Goal: Task Accomplishment & Management: Use online tool/utility

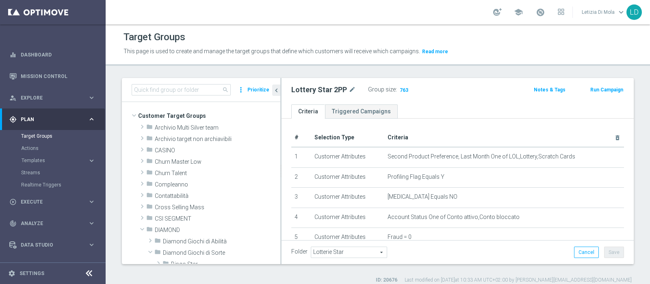
scroll to position [152, 0]
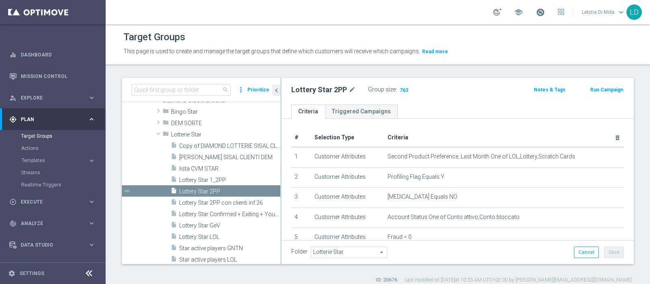
click at [540, 11] on span at bounding box center [540, 12] width 9 height 9
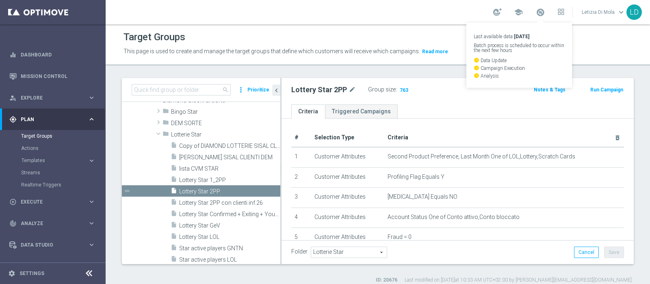
click at [395, 7] on div "school Last available data: [DATE] Batch process is scheduled to occur within t…" at bounding box center [378, 12] width 544 height 24
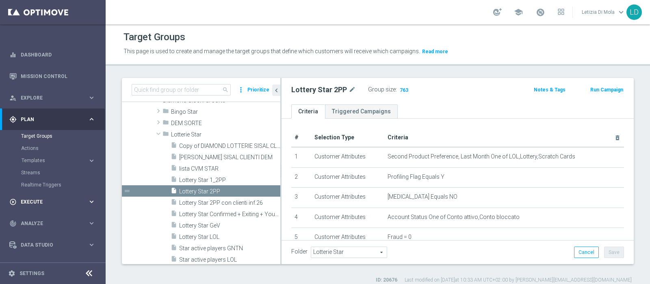
click at [54, 201] on span "Execute" at bounding box center [54, 201] width 67 height 5
click at [47, 156] on link "Campaign Builder" at bounding box center [52, 157] width 63 height 7
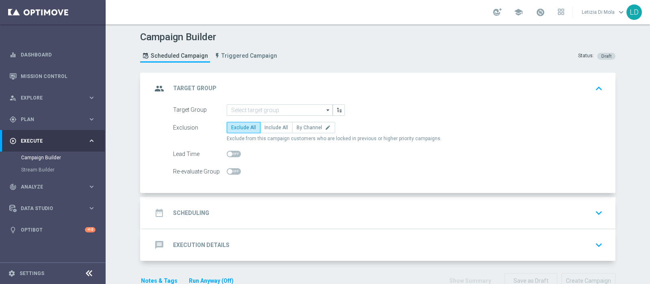
click at [326, 107] on icon "arrow_drop_down" at bounding box center [328, 110] width 8 height 11
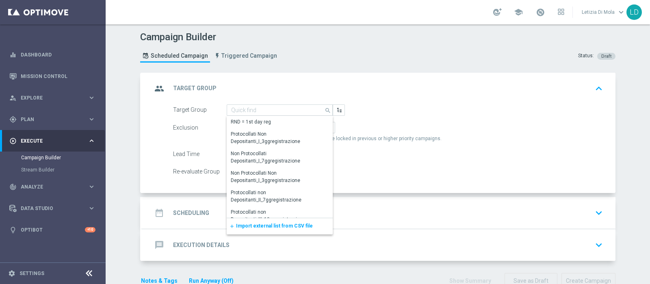
click at [293, 223] on span "Import external list from CSV file" at bounding box center [274, 226] width 77 height 6
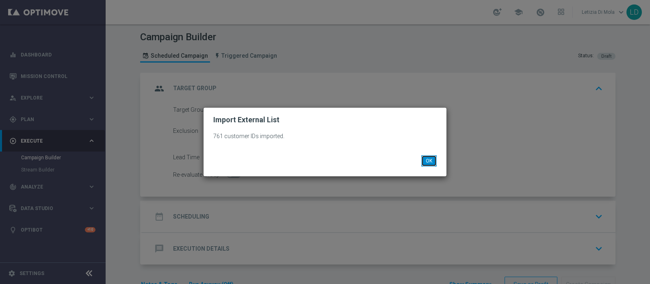
click at [429, 159] on button "OK" at bounding box center [428, 160] width 15 height 11
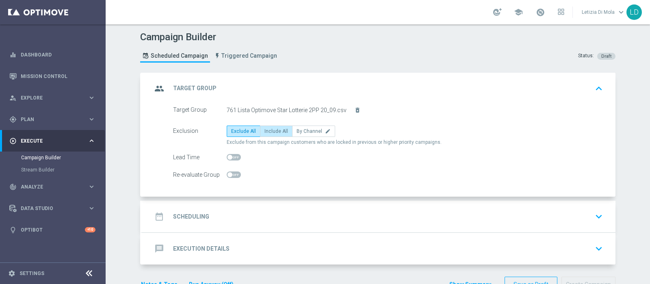
click at [275, 129] on span "Include All" at bounding box center [277, 131] width 24 height 6
click at [270, 130] on input "Include All" at bounding box center [267, 132] width 5 height 5
radio input "true"
click at [156, 88] on icon "group" at bounding box center [159, 88] width 15 height 15
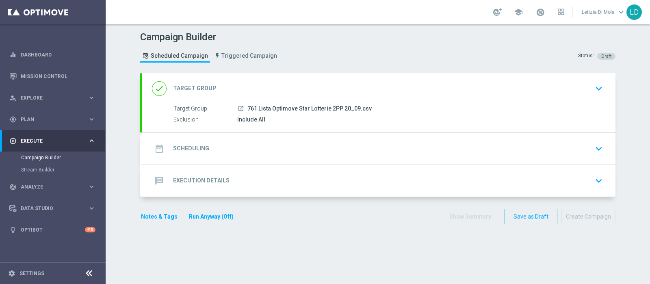
click at [152, 145] on icon "date_range" at bounding box center [159, 148] width 15 height 15
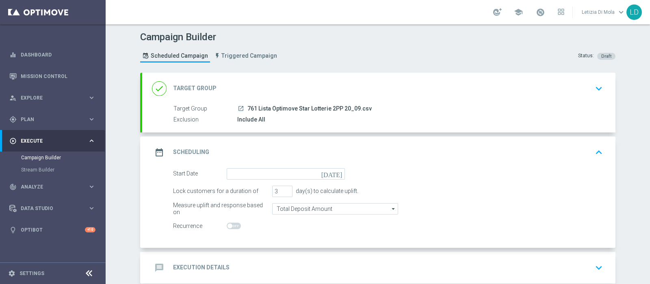
click at [333, 173] on icon "[DATE]" at bounding box center [333, 172] width 24 height 9
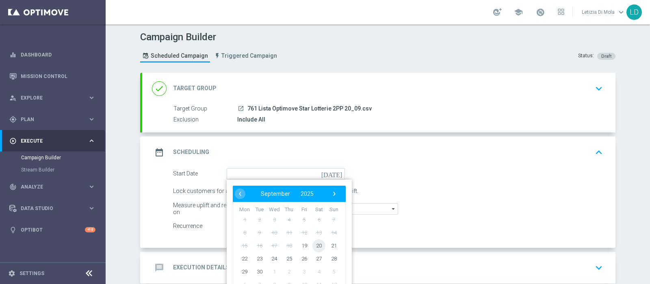
click at [318, 245] on span "20" at bounding box center [318, 245] width 13 height 13
type input "[DATE]"
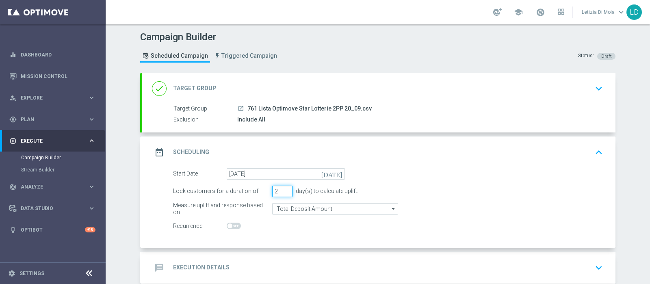
type input "2"
click at [283, 193] on input "2" at bounding box center [282, 191] width 20 height 11
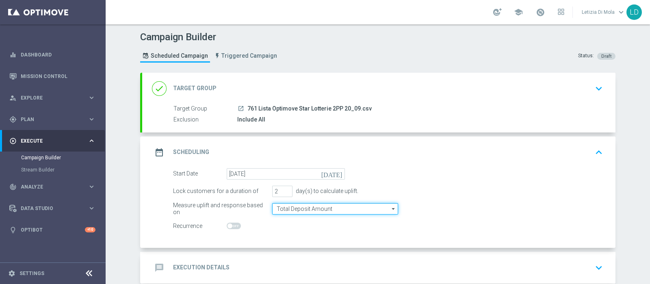
click at [341, 209] on input "Total Deposit Amount" at bounding box center [335, 208] width 126 height 11
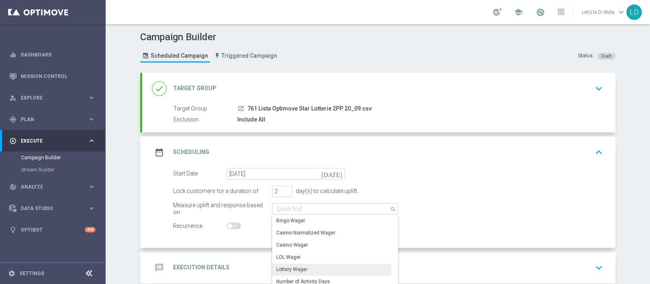
click at [335, 266] on div "Lottery Wager" at bounding box center [331, 269] width 119 height 11
type input "Lottery Wager"
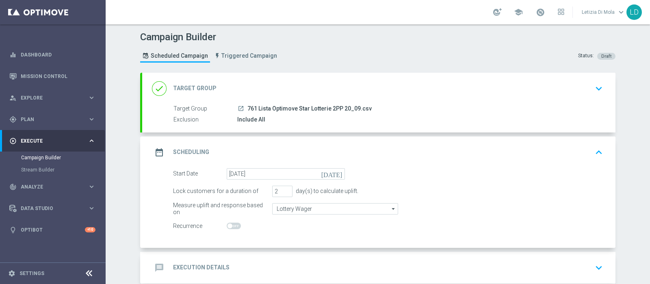
click at [160, 157] on icon "date_range" at bounding box center [159, 152] width 15 height 15
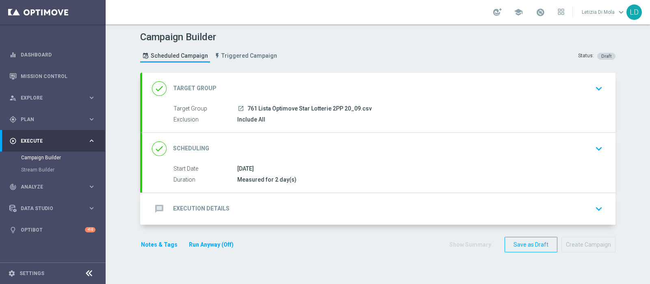
click at [156, 208] on icon "message" at bounding box center [159, 209] width 15 height 15
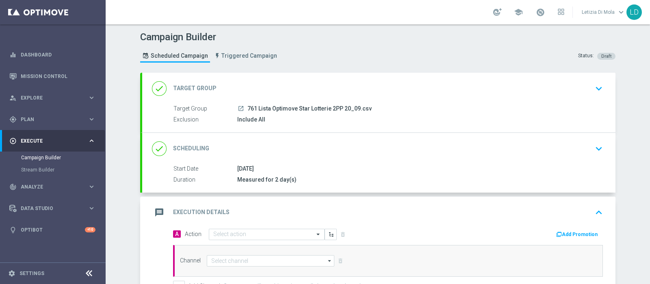
scroll to position [50, 0]
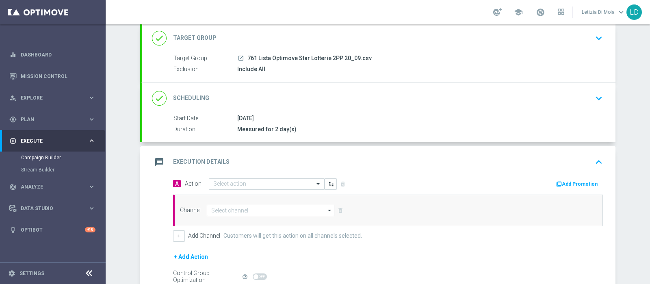
click at [316, 183] on span at bounding box center [319, 183] width 10 height 7
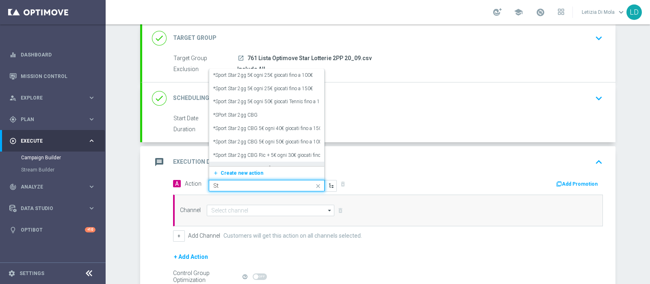
type input "S"
type input "progress"
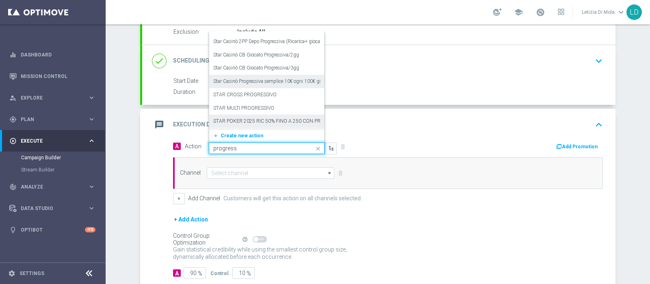
scroll to position [101, 0]
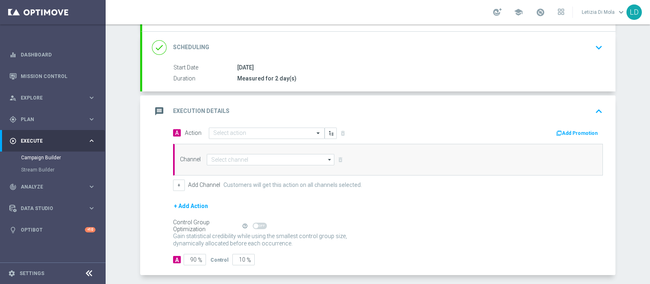
click at [395, 141] on div "A Action Select action delete_forever Add Promotion Channel arrow_drop_down Sho…" at bounding box center [388, 159] width 442 height 64
click at [314, 130] on span at bounding box center [319, 133] width 10 height 7
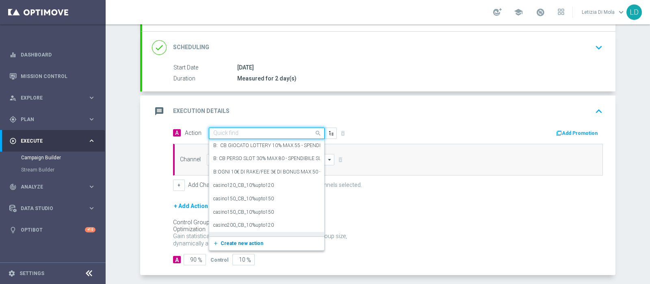
click at [262, 239] on button "add_new Create new action" at bounding box center [265, 243] width 112 height 9
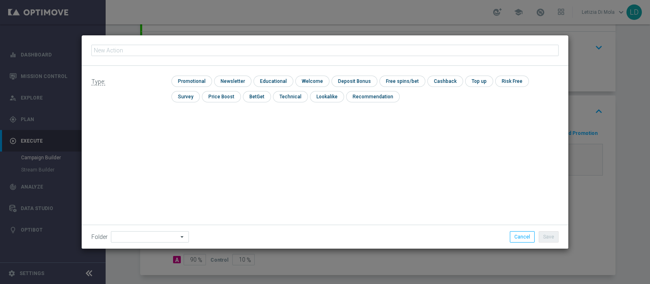
click at [113, 48] on input "text" at bounding box center [324, 50] width 467 height 11
type input "Star Lotterie CBD bonus progressivo 10€ ogni 100€ giocati 2gg"
click at [199, 80] on input "checkbox" at bounding box center [190, 81] width 39 height 11
checkbox input "true"
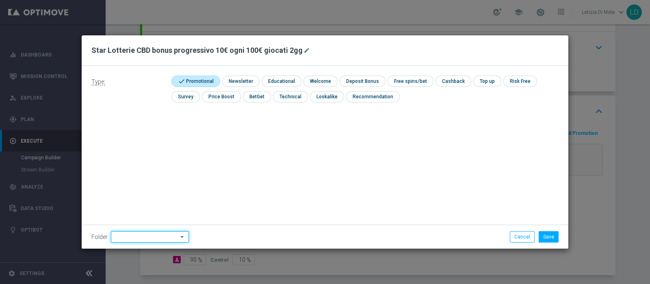
click at [160, 237] on input at bounding box center [150, 236] width 78 height 11
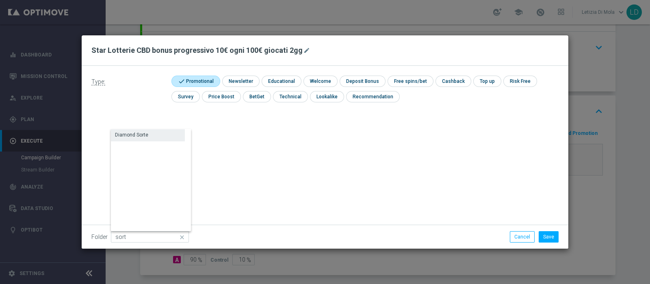
click at [149, 134] on div "Diamond Sorte" at bounding box center [148, 134] width 74 height 11
type input "Diamond Sorte"
click at [553, 237] on button "Save" at bounding box center [549, 236] width 20 height 11
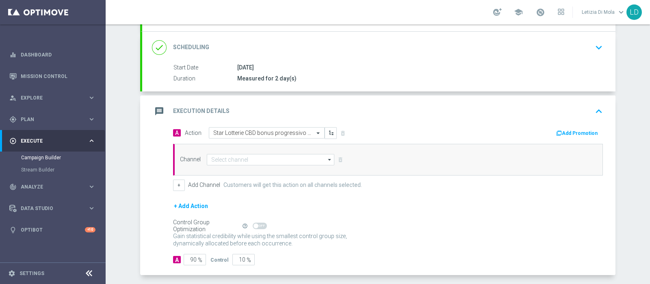
click at [326, 158] on icon "arrow_drop_down" at bounding box center [330, 159] width 8 height 11
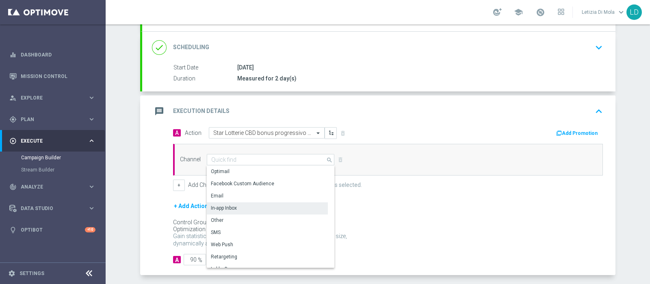
click at [269, 208] on div "In-app Inbox" at bounding box center [267, 207] width 121 height 11
type input "In-app Inbox"
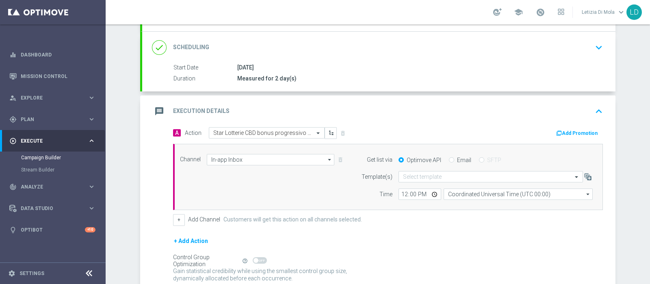
click at [451, 158] on div "Email" at bounding box center [460, 159] width 22 height 7
click at [449, 158] on div "Email" at bounding box center [460, 159] width 22 height 7
click at [449, 158] on input "Email" at bounding box center [451, 160] width 5 height 5
radio input "true"
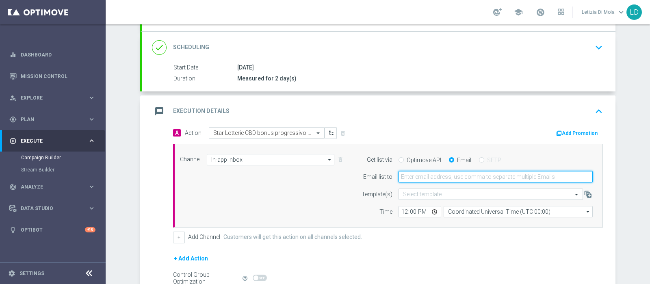
click at [426, 176] on input "email" at bounding box center [496, 176] width 194 height 11
type input "[PERSON_NAME][EMAIL_ADDRESS][DOMAIN_NAME]"
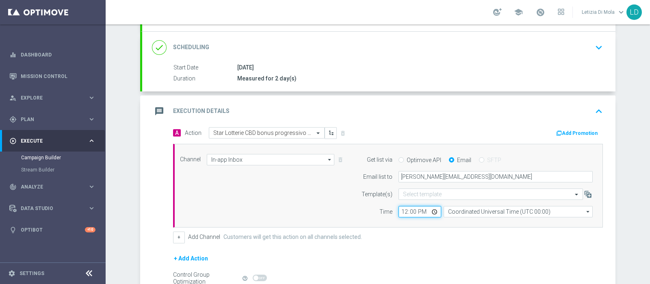
click at [430, 209] on input "12:00" at bounding box center [420, 211] width 43 height 11
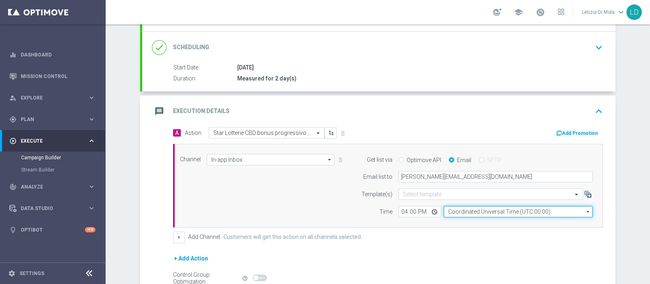
type input "16:00"
click at [485, 209] on input "Coordinated Universal Time (UTC 00:00)" at bounding box center [518, 211] width 149 height 11
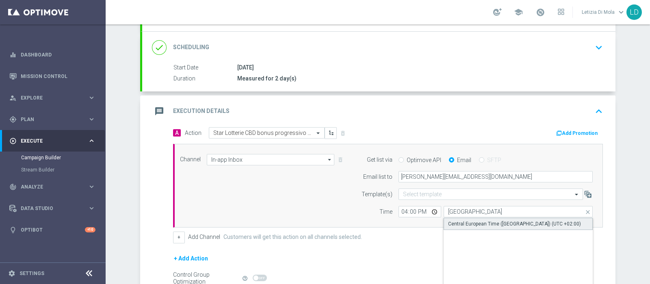
click at [466, 221] on div "Central European Time ([GEOGRAPHIC_DATA]) (UTC +02:00)" at bounding box center [514, 223] width 133 height 7
type input "Central European Time ([GEOGRAPHIC_DATA]) (UTC +02:00)"
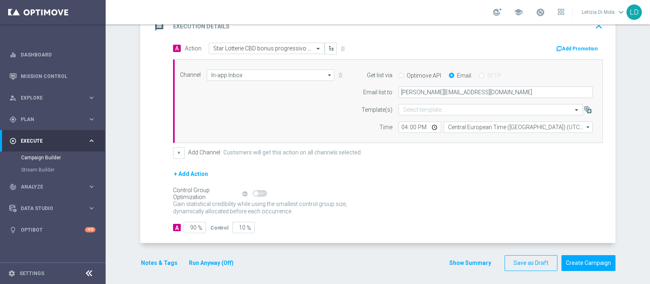
scroll to position [187, 0]
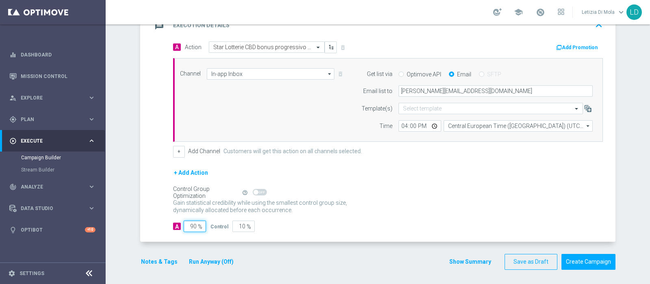
drag, startPoint x: 191, startPoint y: 222, endPoint x: 185, endPoint y: 222, distance: 5.7
click at [185, 222] on input "90" at bounding box center [195, 226] width 22 height 11
type input "10"
type input "90"
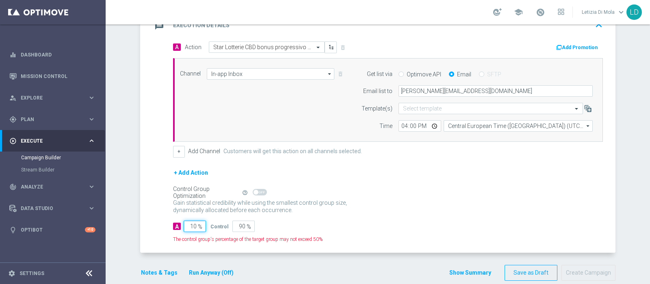
type input "100"
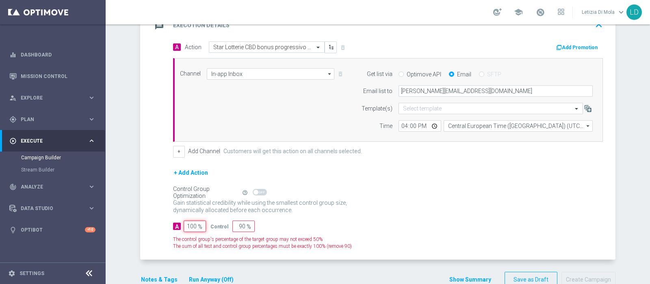
type input "0"
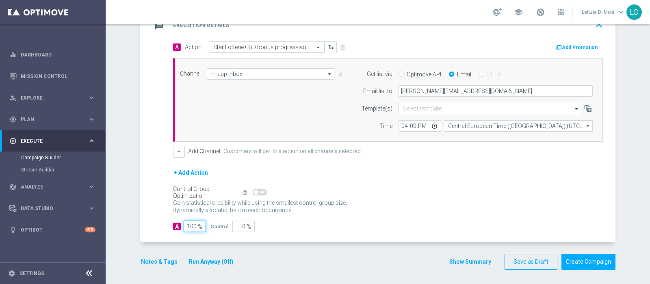
type input "100"
click at [430, 122] on input "16:00" at bounding box center [420, 125] width 43 height 11
type input "15:50"
click at [496, 193] on div "Control Group Optimization Self Optimizing Campaign help_outline" at bounding box center [388, 192] width 430 height 9
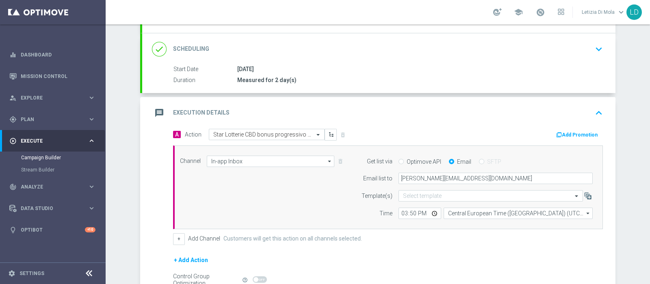
scroll to position [136, 0]
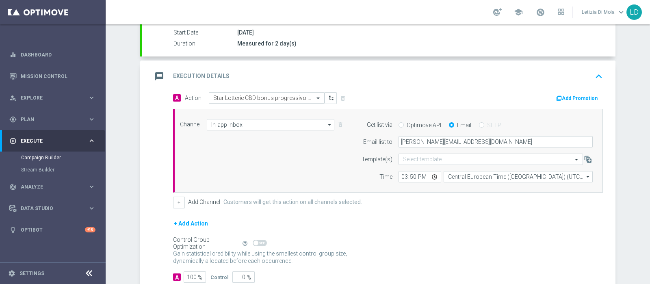
click at [157, 73] on icon "message" at bounding box center [159, 76] width 15 height 15
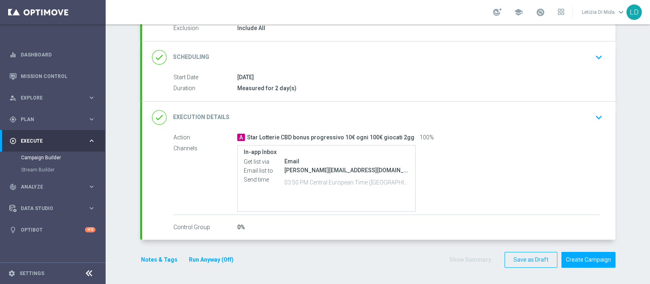
scroll to position [90, 0]
click at [156, 259] on button "Notes & Tags" at bounding box center [159, 261] width 38 height 10
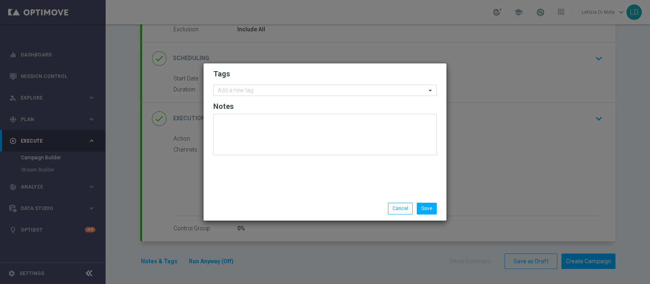
click at [275, 81] on form "Tags Add a new tag Notes" at bounding box center [324, 114] width 223 height 94
click at [267, 94] on input "text" at bounding box center [322, 90] width 208 height 7
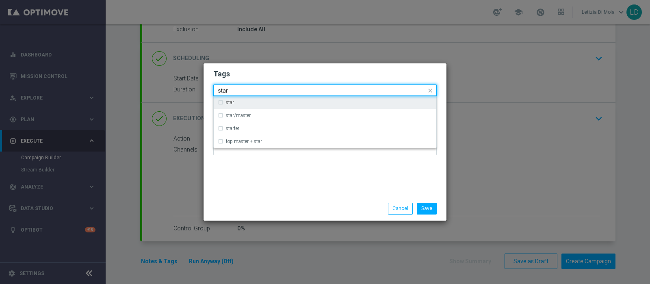
click at [239, 102] on div "star" at bounding box center [329, 102] width 206 height 5
type input "star"
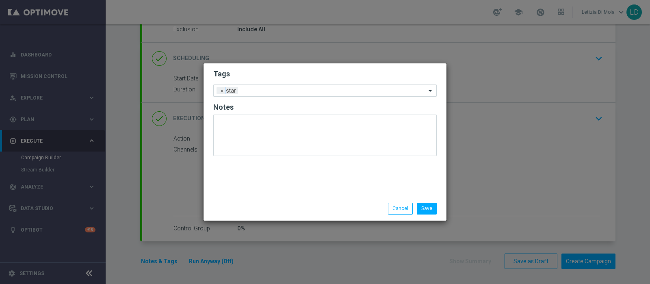
click at [283, 191] on div "Tags Add a new tag × star Notes" at bounding box center [325, 129] width 243 height 133
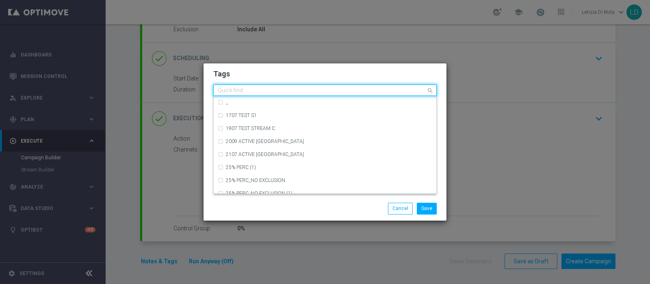
click at [258, 90] on input "text" at bounding box center [322, 90] width 208 height 7
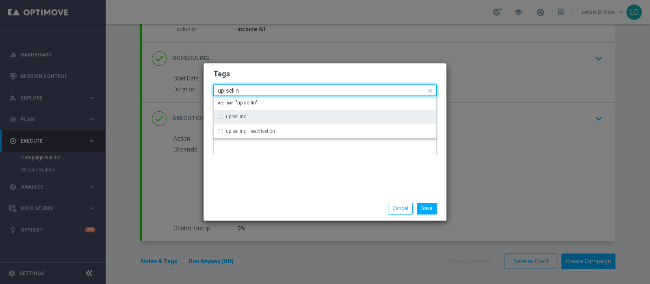
click at [254, 113] on div "up-selling" at bounding box center [325, 116] width 215 height 13
type input "up-sellin"
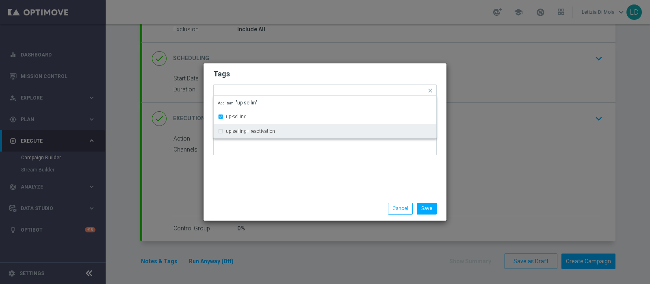
click at [260, 189] on div "Tags Quick find × star × up-selling up-selling up-selling+ reactivation Add ite…" at bounding box center [325, 129] width 243 height 133
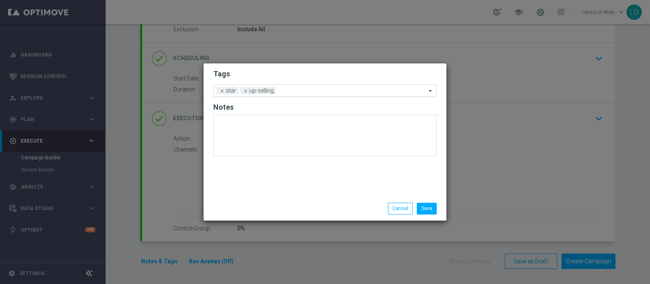
click at [298, 92] on input "text" at bounding box center [352, 91] width 147 height 7
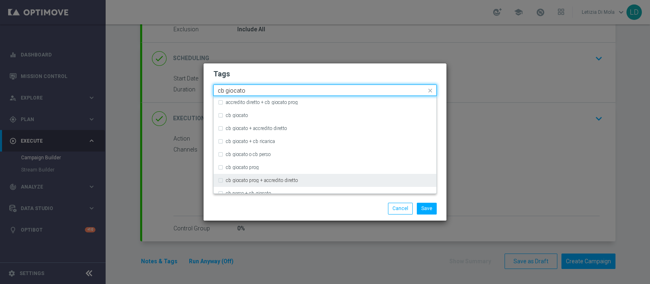
click at [286, 182] on label "cb giocato prog + accredito diretto" at bounding box center [262, 180] width 72 height 5
type input "cb giocato"
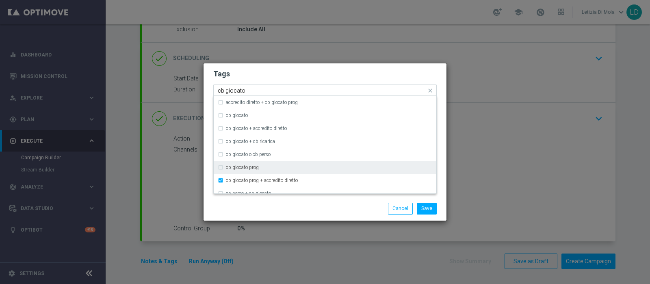
click at [304, 164] on div "cb giocato prog" at bounding box center [325, 167] width 215 height 13
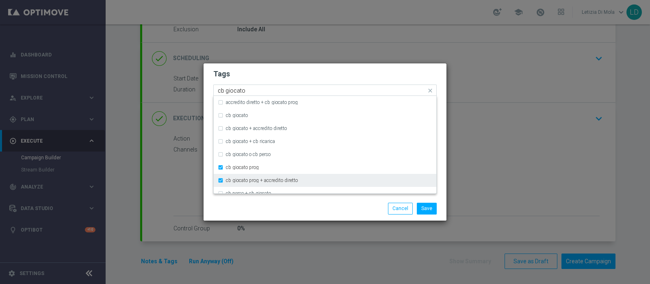
click at [243, 182] on label "cb giocato prog + accredito diretto" at bounding box center [262, 180] width 72 height 5
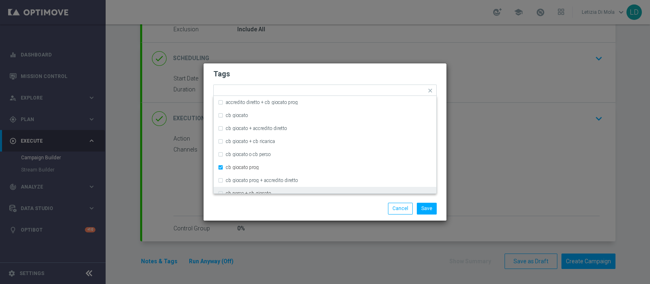
click at [350, 212] on div "Save Cancel" at bounding box center [364, 208] width 157 height 11
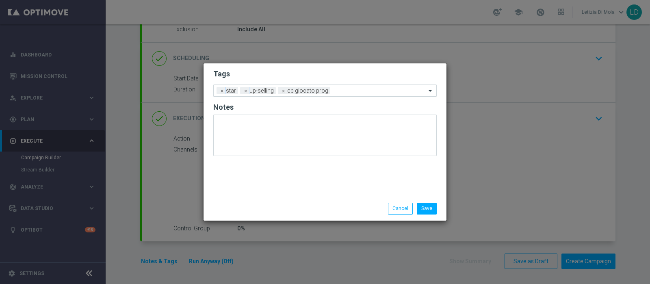
click at [347, 90] on input "text" at bounding box center [380, 91] width 93 height 7
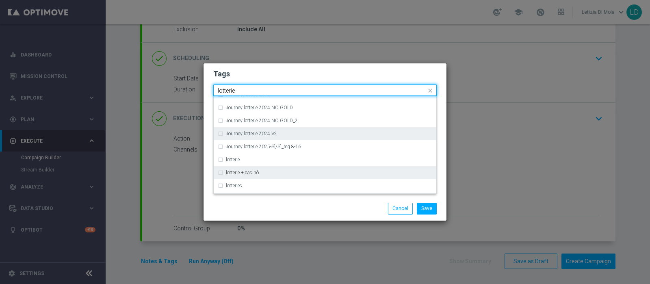
scroll to position [101, 0]
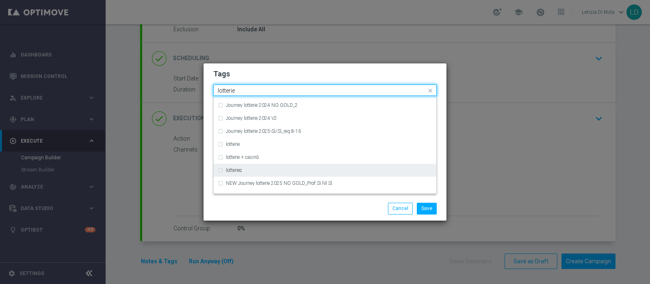
click at [293, 170] on div "lotteries" at bounding box center [329, 170] width 206 height 5
type input "lotterie"
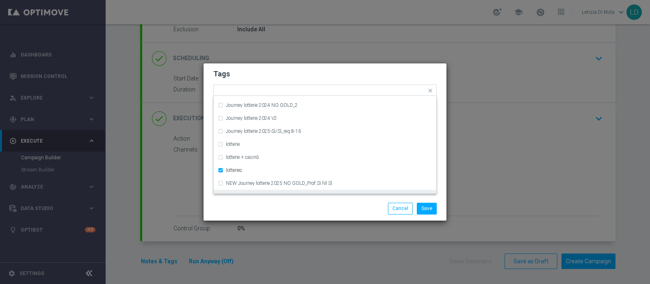
click at [311, 207] on div "Save Cancel" at bounding box center [364, 208] width 157 height 11
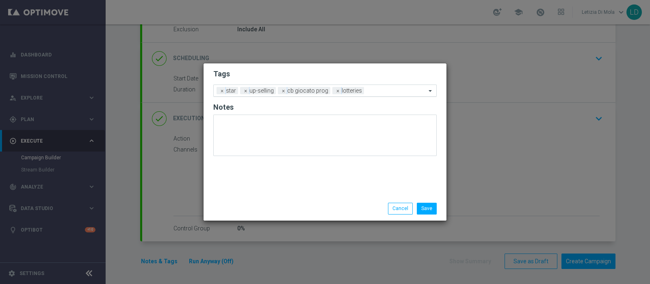
click at [389, 95] on div at bounding box center [396, 92] width 60 height 8
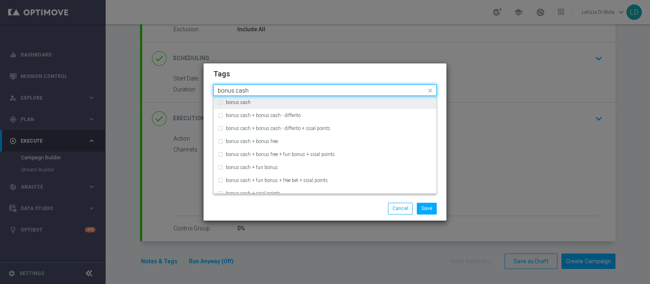
click at [271, 104] on div "bonus cash" at bounding box center [329, 102] width 206 height 5
type input "bonus cash"
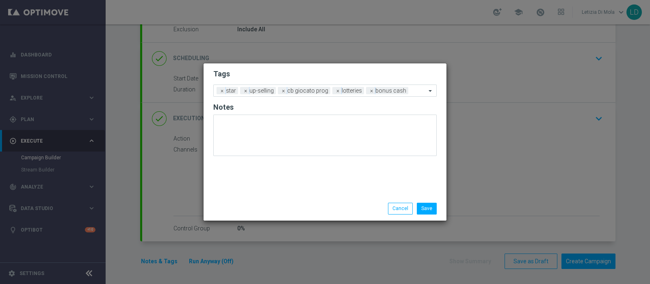
click at [308, 208] on div "Save Cancel" at bounding box center [364, 208] width 157 height 11
click at [432, 210] on button "Save" at bounding box center [427, 208] width 20 height 11
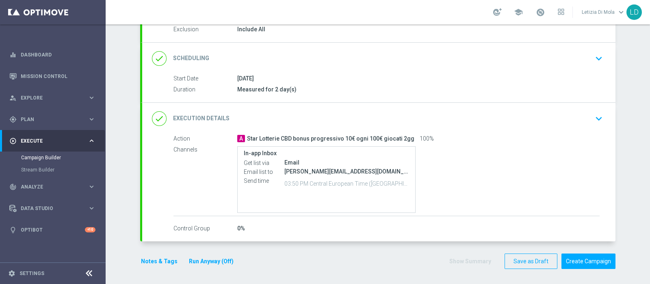
click at [154, 119] on icon "done" at bounding box center [159, 118] width 15 height 15
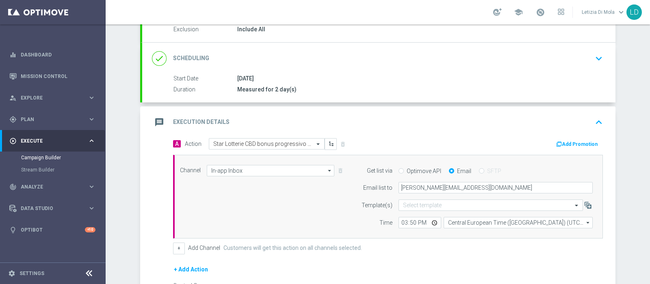
scroll to position [90, 0]
click at [431, 223] on input "15:50" at bounding box center [420, 222] width 43 height 11
type input "16:00"
click at [397, 252] on div "+ Add Channel Customers will get this action on all channels selected." at bounding box center [388, 248] width 430 height 11
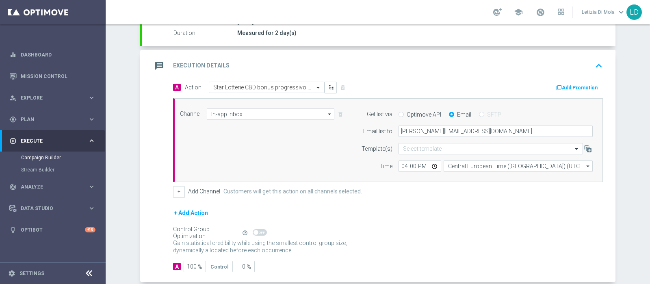
scroll to position [187, 0]
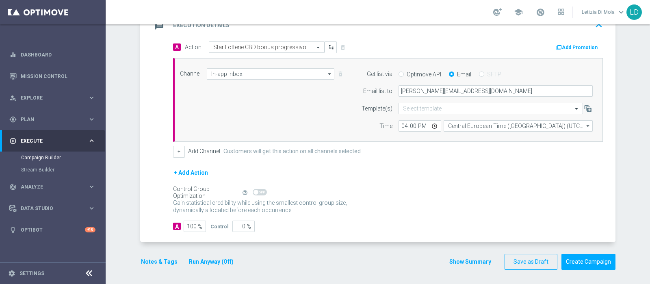
click at [154, 28] on icon "message" at bounding box center [159, 25] width 15 height 15
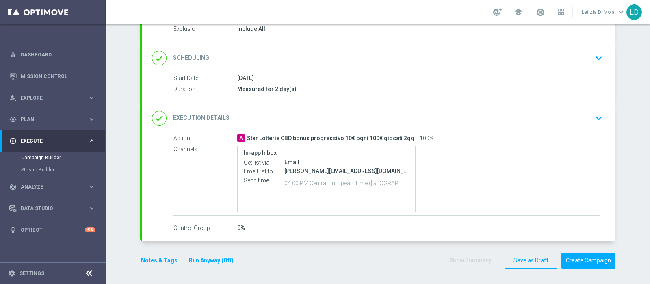
scroll to position [90, 0]
click at [593, 260] on button "Create Campaign" at bounding box center [589, 262] width 54 height 16
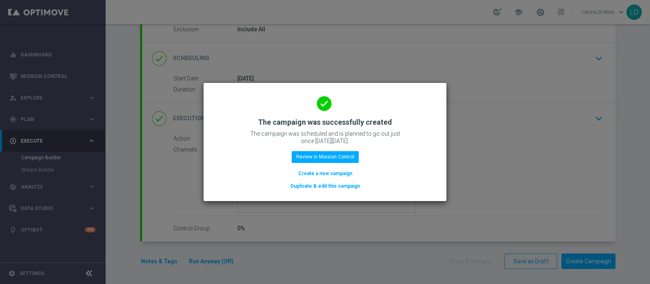
click at [327, 149] on div "done The campaign was successfully created The campaign was scheduled and is pl…" at bounding box center [324, 141] width 223 height 100
click at [327, 156] on button "Review in Mission Control" at bounding box center [325, 156] width 67 height 11
